Goal: Task Accomplishment & Management: Manage account settings

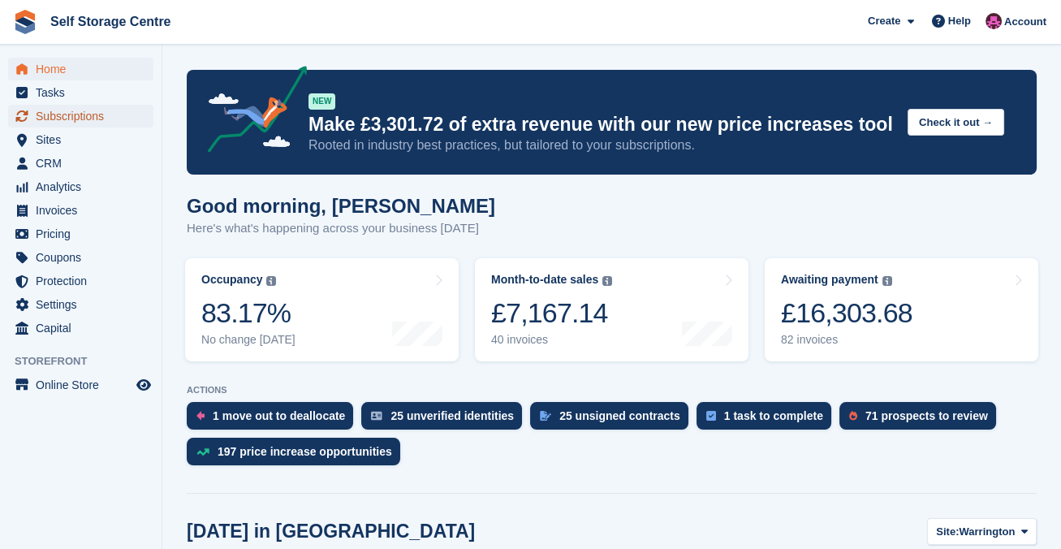
click at [97, 115] on span "Subscriptions" at bounding box center [84, 116] width 97 height 23
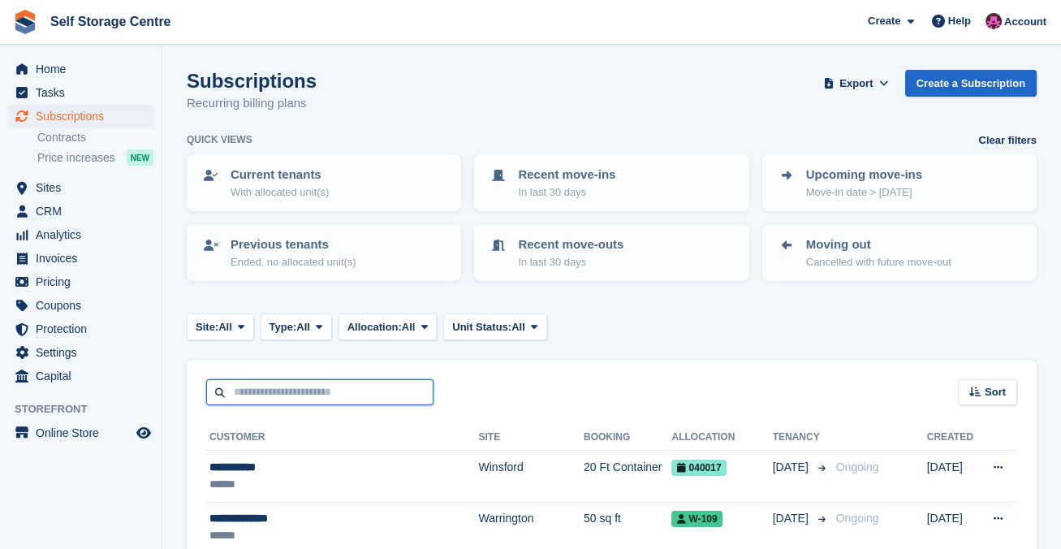
click at [335, 397] on input "text" at bounding box center [319, 392] width 227 height 27
type input "********"
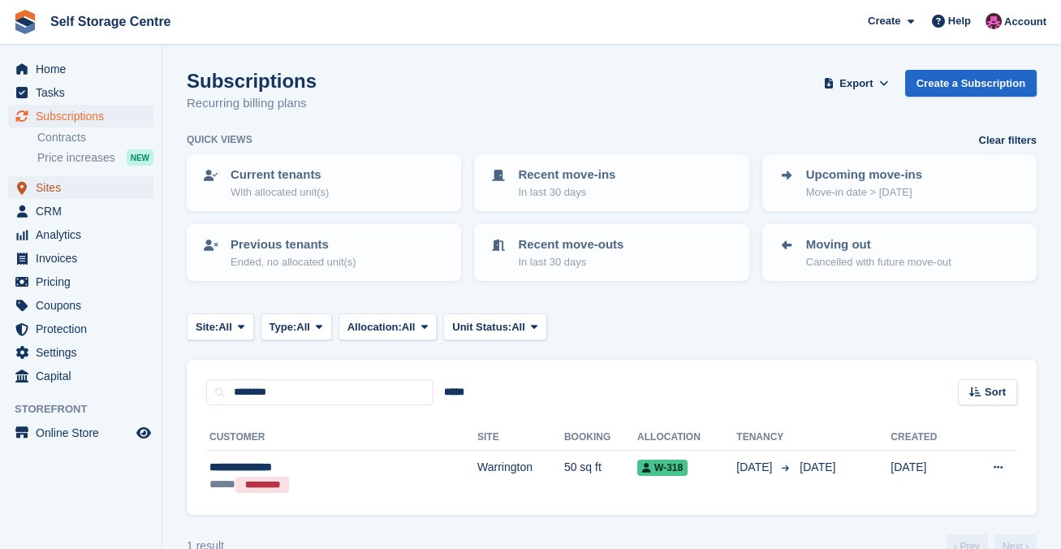
click at [53, 184] on span "Sites" at bounding box center [84, 187] width 97 height 23
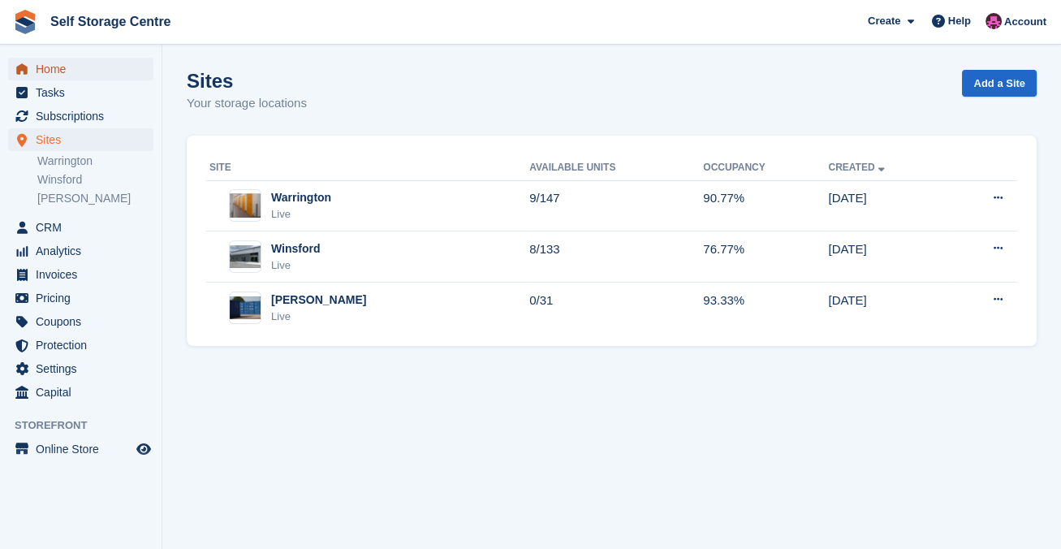
click at [54, 70] on span "Home" at bounding box center [84, 69] width 97 height 23
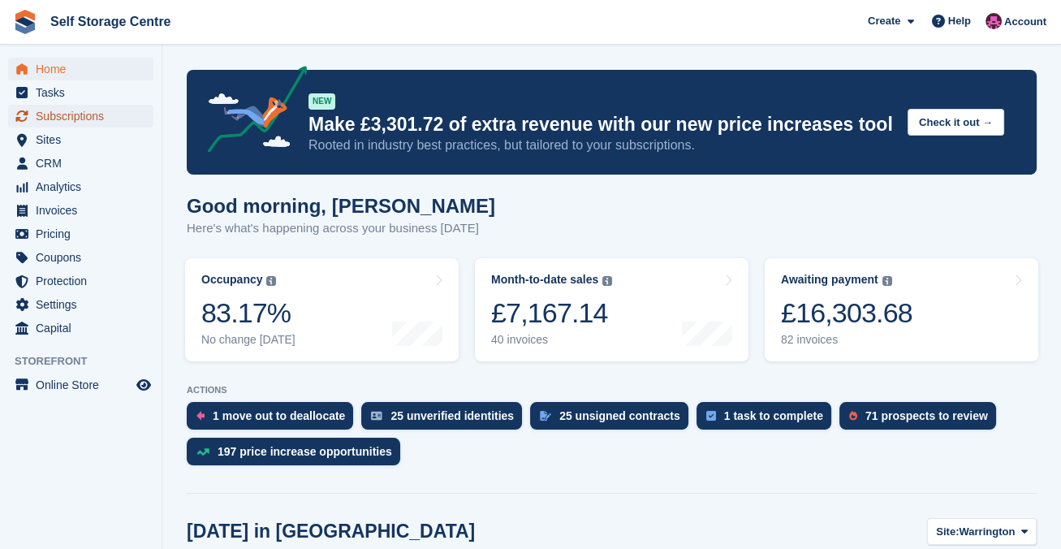
click at [85, 118] on span "Subscriptions" at bounding box center [84, 116] width 97 height 23
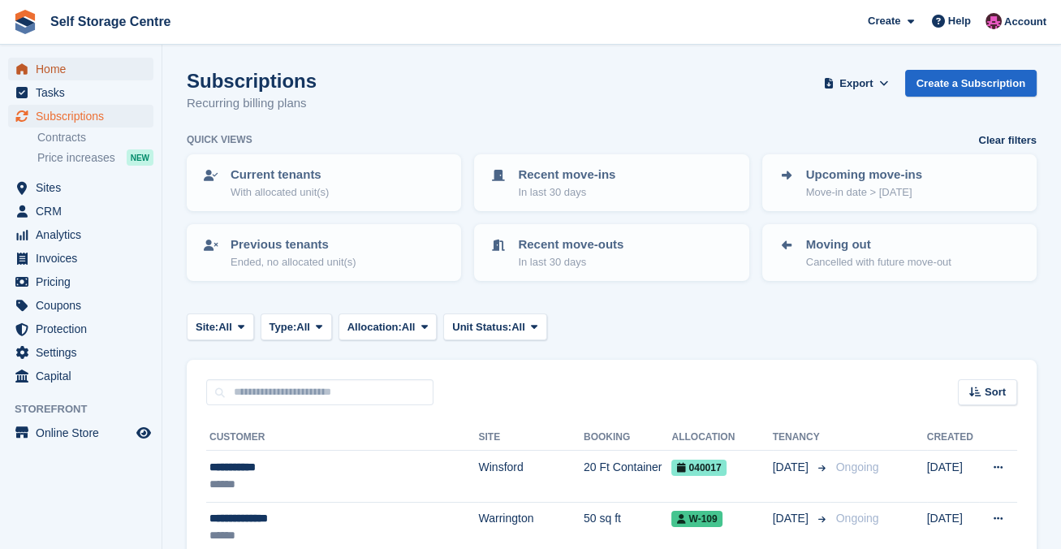
click at [62, 67] on span "Home" at bounding box center [84, 69] width 97 height 23
